Goal: Book appointment/travel/reservation

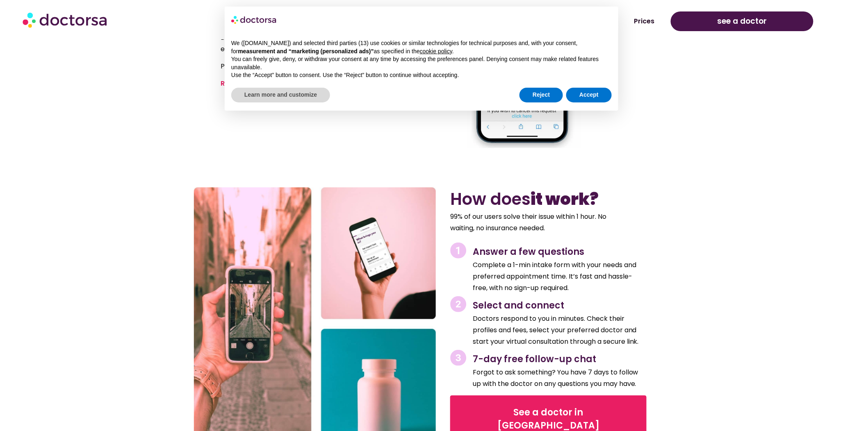
scroll to position [823, 0]
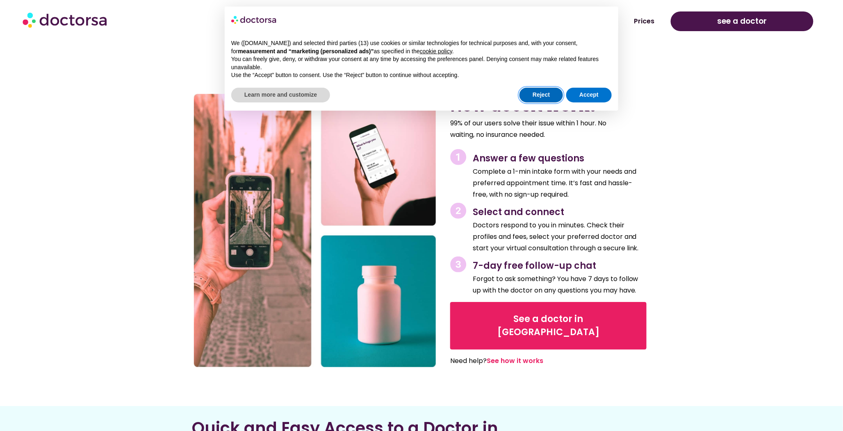
click at [537, 100] on button "Reject" at bounding box center [540, 95] width 43 height 15
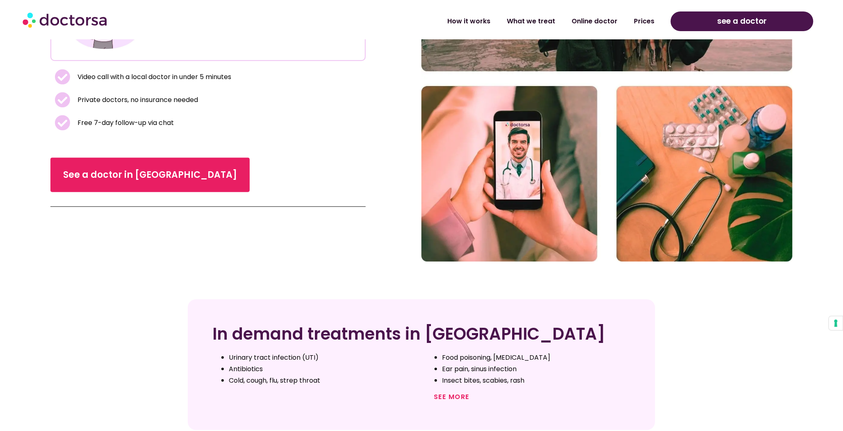
scroll to position [171, 0]
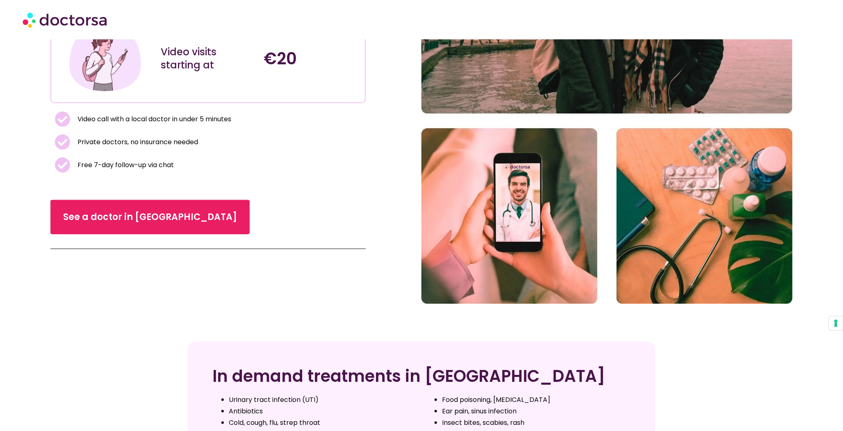
click at [535, 189] on img at bounding box center [606, 94] width 371 height 419
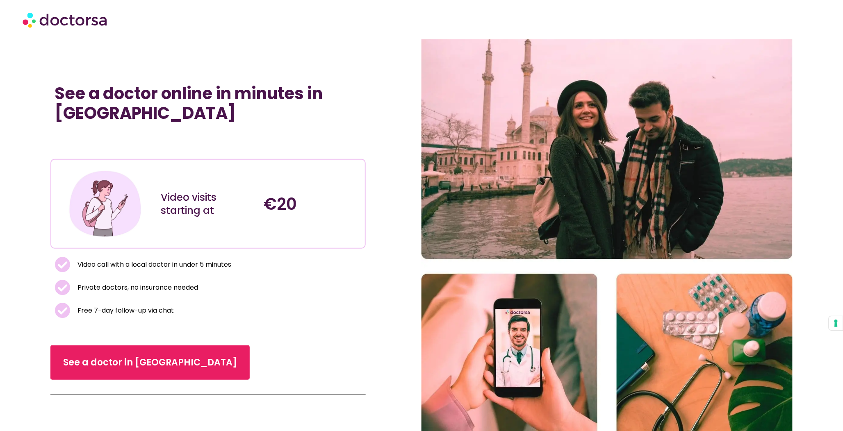
scroll to position [0, 0]
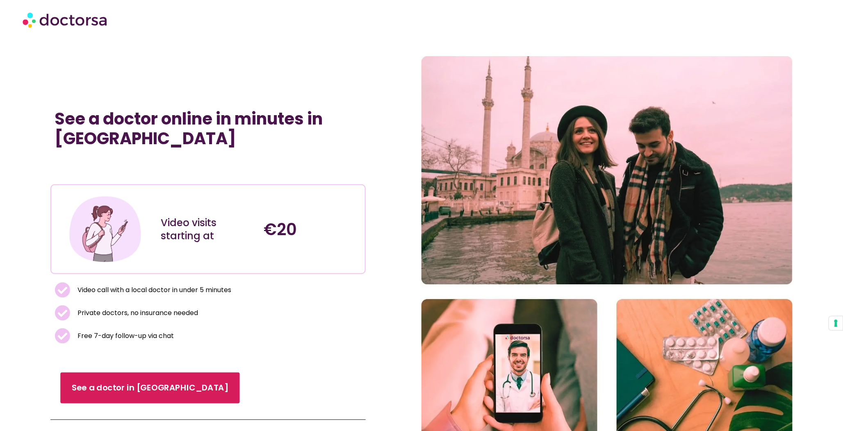
click at [98, 392] on span "See a doctor in [GEOGRAPHIC_DATA]" at bounding box center [150, 388] width 157 height 12
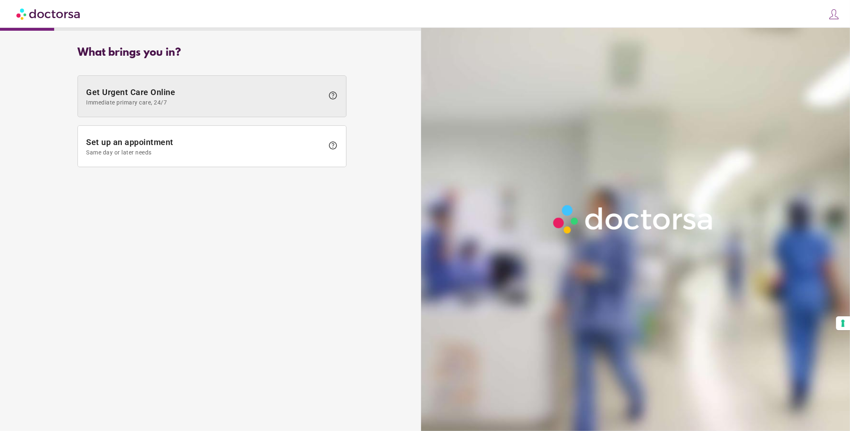
click at [306, 97] on span at bounding box center [212, 96] width 268 height 41
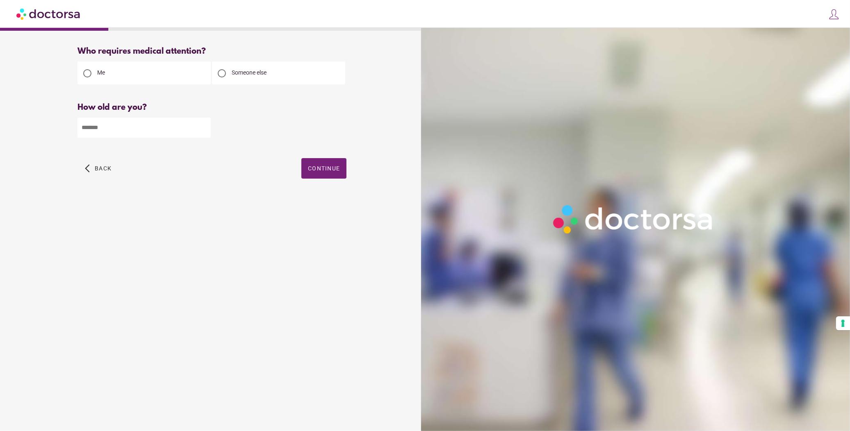
click at [221, 69] on div at bounding box center [222, 73] width 8 height 8
click at [338, 165] on span "Continue" at bounding box center [324, 168] width 32 height 7
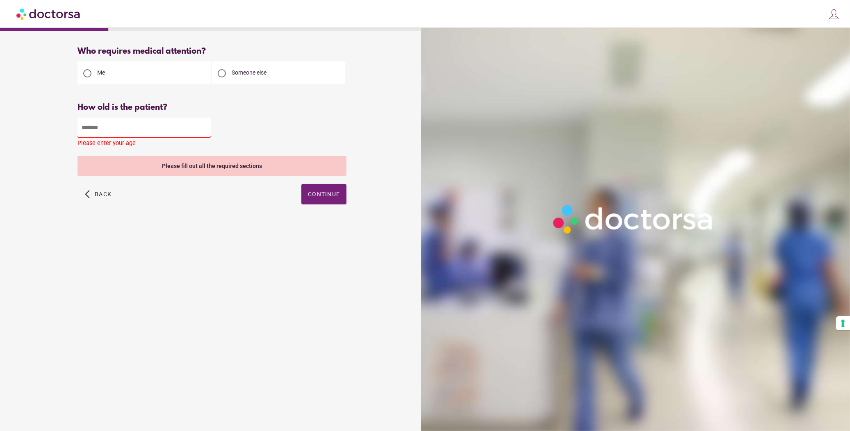
click at [179, 118] on input "number" at bounding box center [143, 128] width 133 height 20
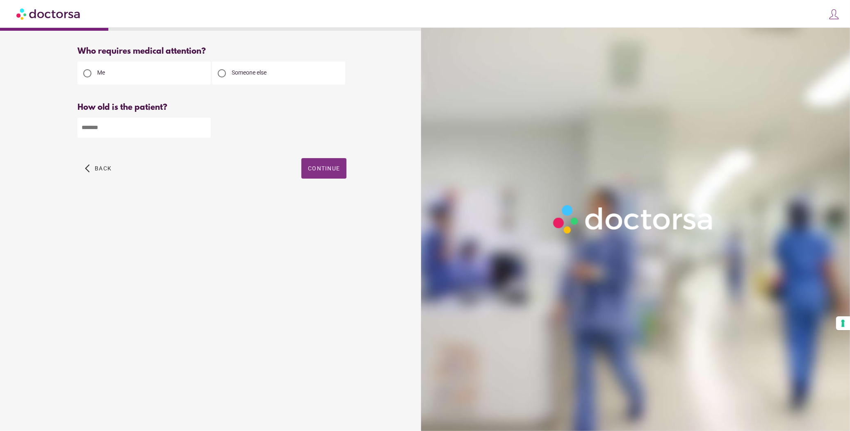
type input "**"
click at [339, 165] on span "Continue" at bounding box center [324, 168] width 32 height 7
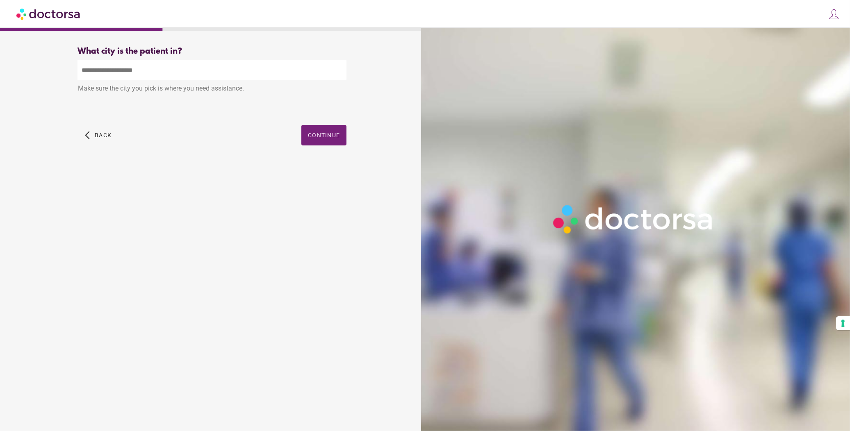
click at [342, 141] on div "arrow_back_ios Back Continue" at bounding box center [211, 141] width 269 height 33
click at [338, 132] on span "button" at bounding box center [323, 135] width 45 height 20
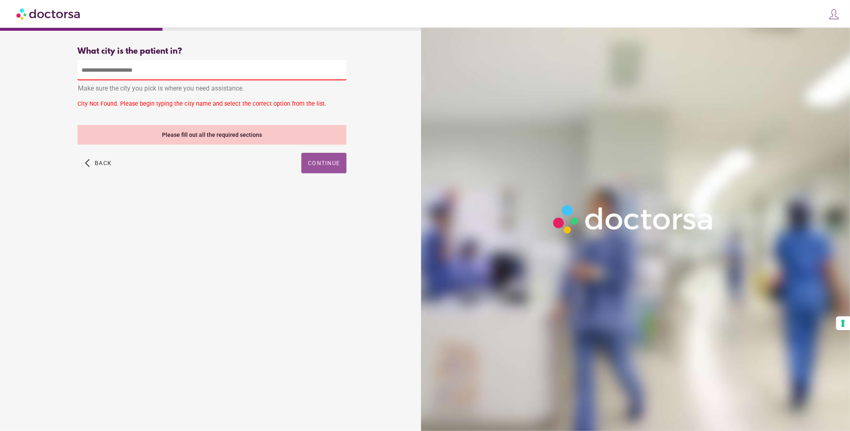
click at [297, 63] on input "text" at bounding box center [211, 70] width 269 height 20
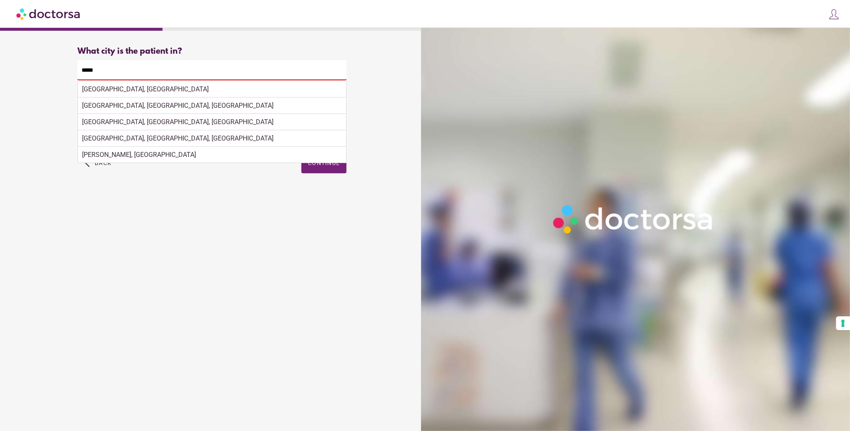
click at [270, 64] on input "*****" at bounding box center [211, 70] width 269 height 20
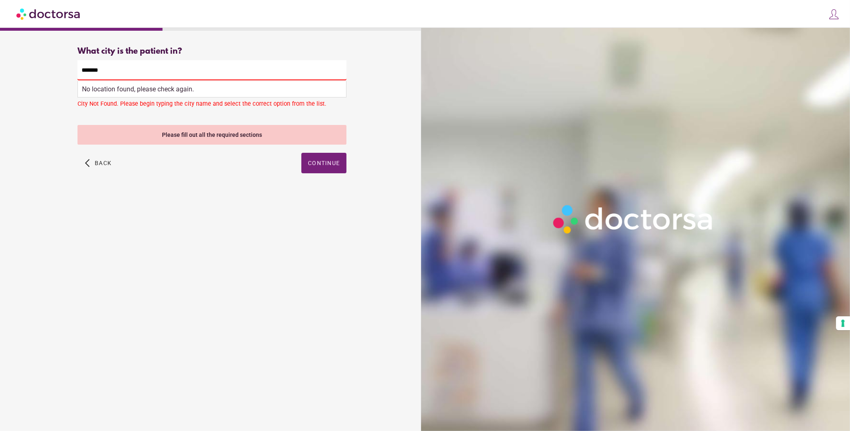
click at [187, 91] on div "Make sure the city you pick is where you need assistance." at bounding box center [211, 89] width 269 height 18
click at [184, 87] on div "No location found, please check again." at bounding box center [212, 89] width 268 height 16
click at [173, 88] on div "No location found, please check again." at bounding box center [212, 89] width 268 height 16
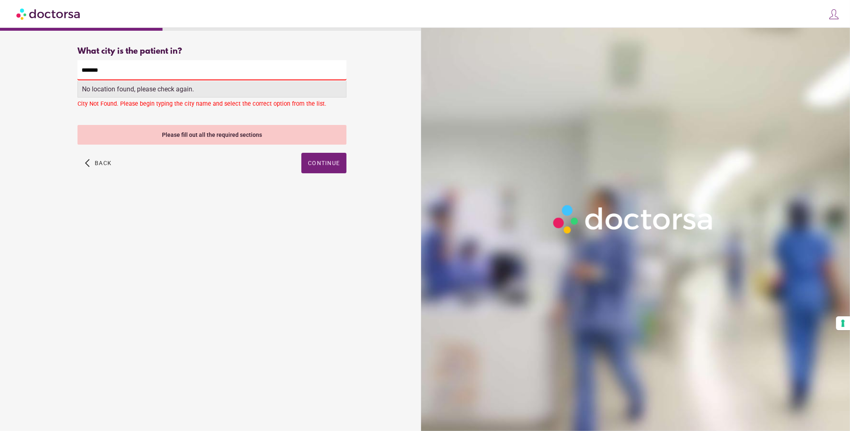
click at [173, 88] on div "No location found, please check again." at bounding box center [212, 89] width 268 height 16
click at [199, 51] on div "What city is the patient in?" at bounding box center [211, 51] width 269 height 9
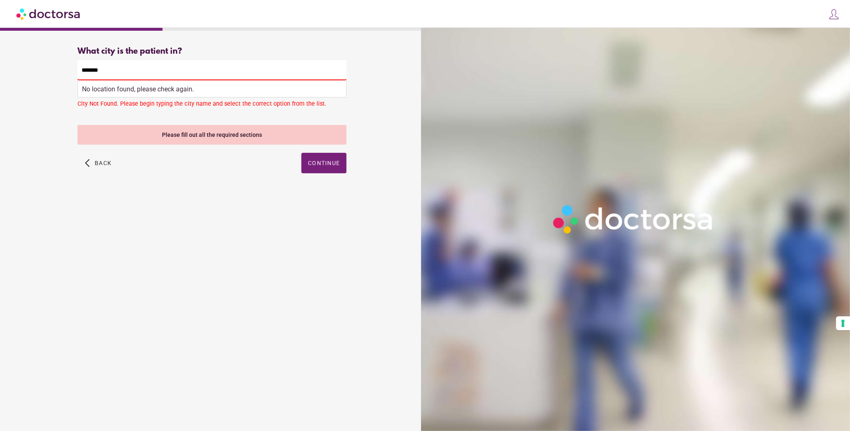
click at [179, 70] on input "*******" at bounding box center [211, 70] width 269 height 20
type input "*"
